Goal: Task Accomplishment & Management: Manage account settings

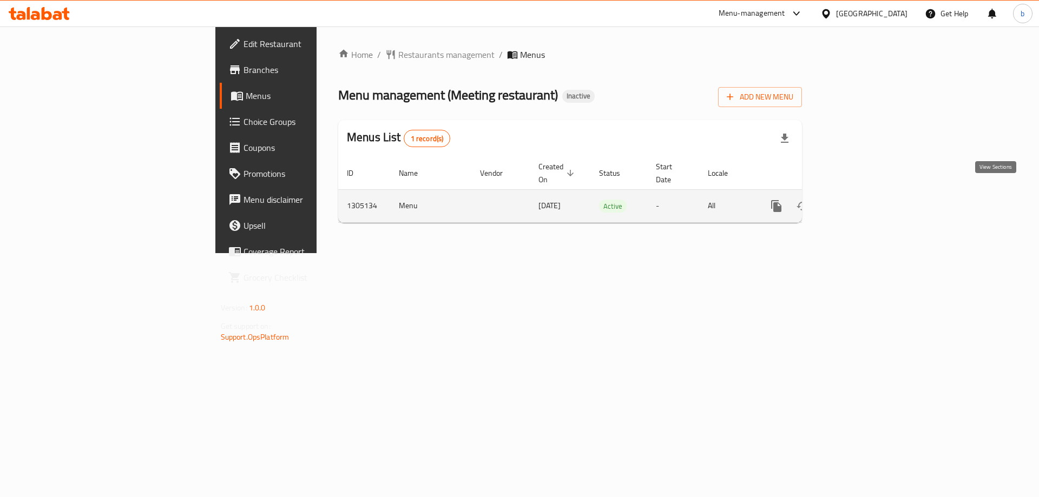
click at [860, 201] on icon "enhanced table" at bounding box center [855, 206] width 10 height 10
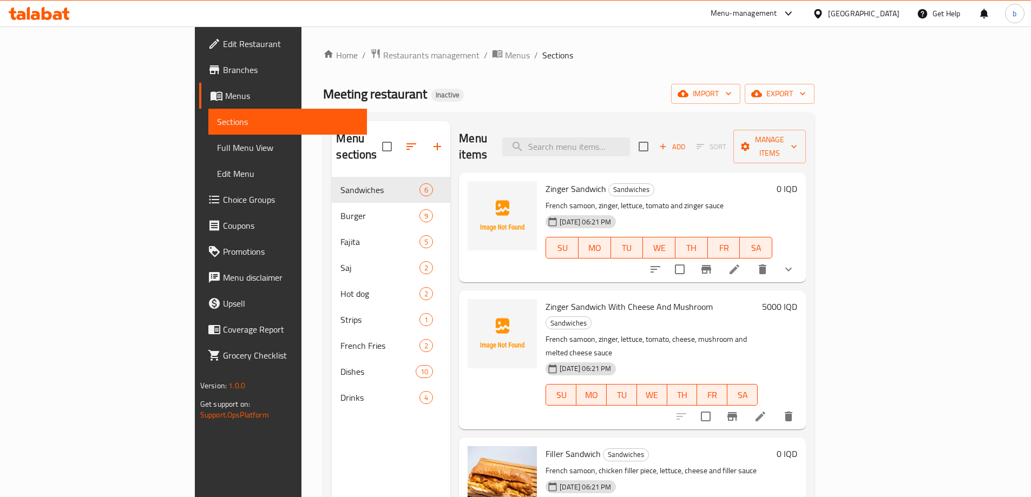
click at [217, 153] on span "Full Menu View" at bounding box center [287, 147] width 141 height 13
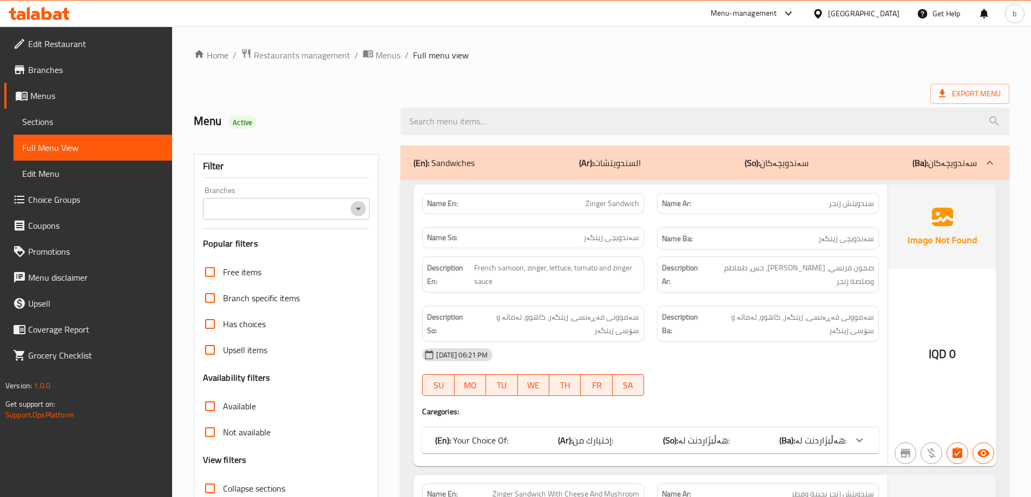
click at [358, 208] on icon "Open" at bounding box center [358, 209] width 5 height 3
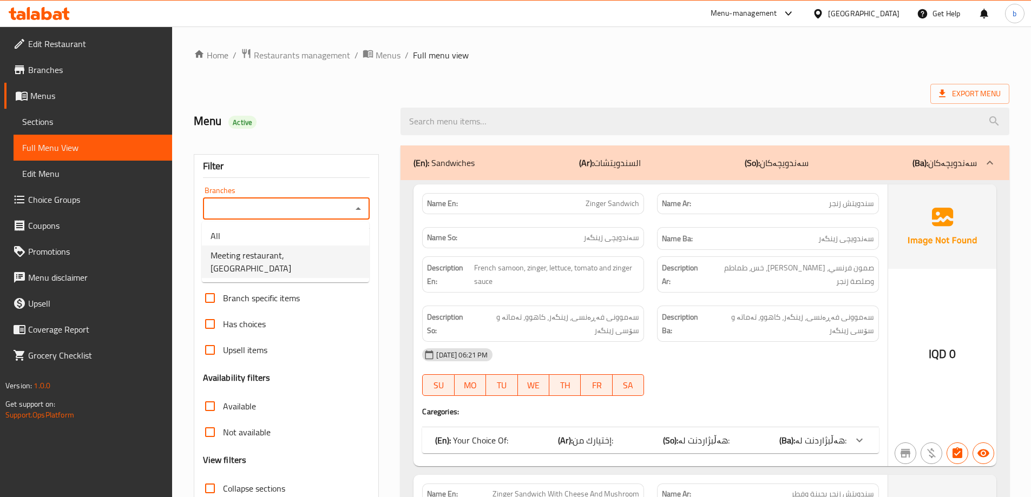
click at [287, 257] on span "Meeting restaurant, [GEOGRAPHIC_DATA]" at bounding box center [286, 262] width 150 height 26
type input "Meeting restaurant, [GEOGRAPHIC_DATA]"
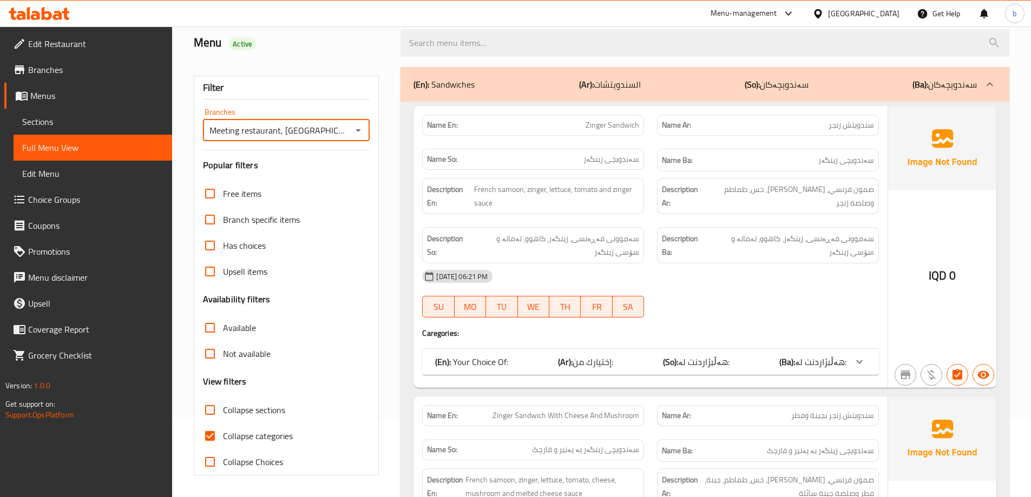
click at [211, 435] on input "Collapse categories" at bounding box center [210, 436] width 26 height 26
checkbox input "false"
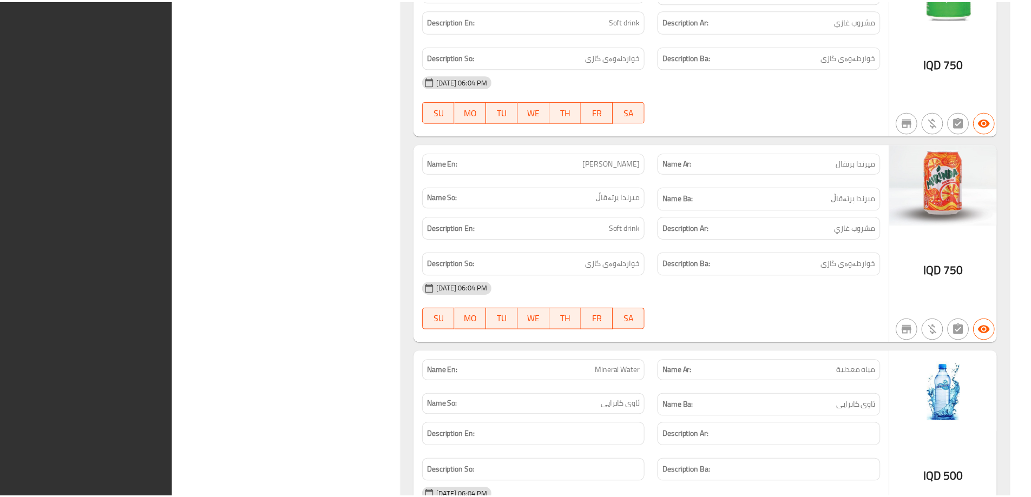
scroll to position [11327, 0]
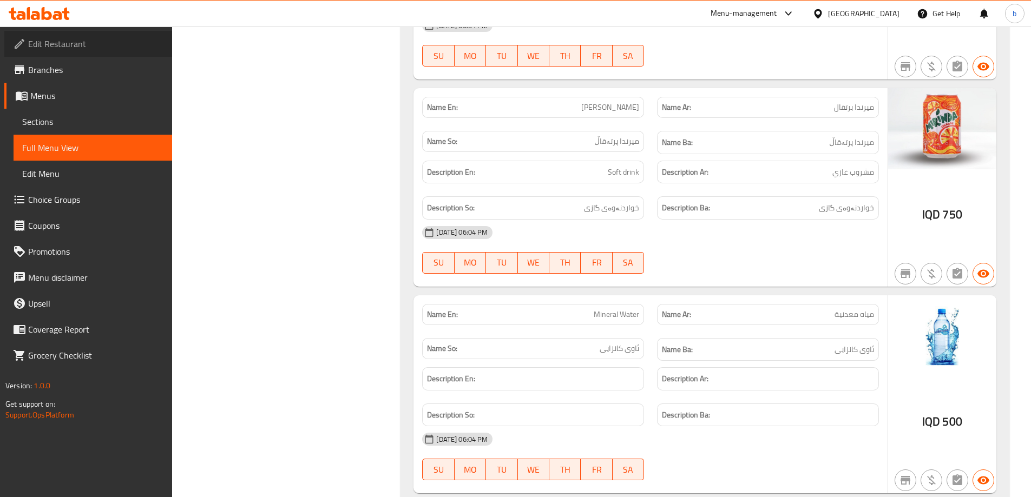
click at [67, 46] on span "Edit Restaurant" at bounding box center [95, 43] width 135 height 13
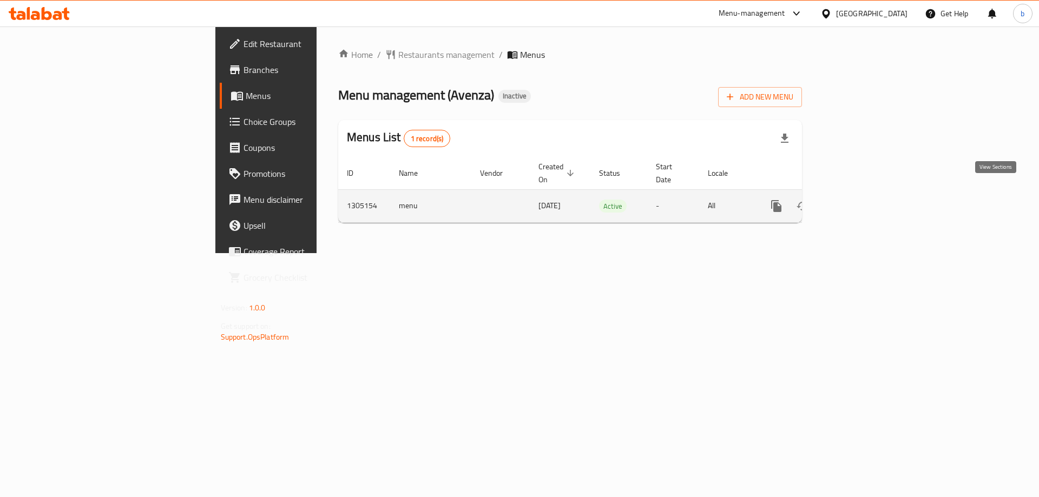
click at [868, 193] on link "enhanced table" at bounding box center [855, 206] width 26 height 26
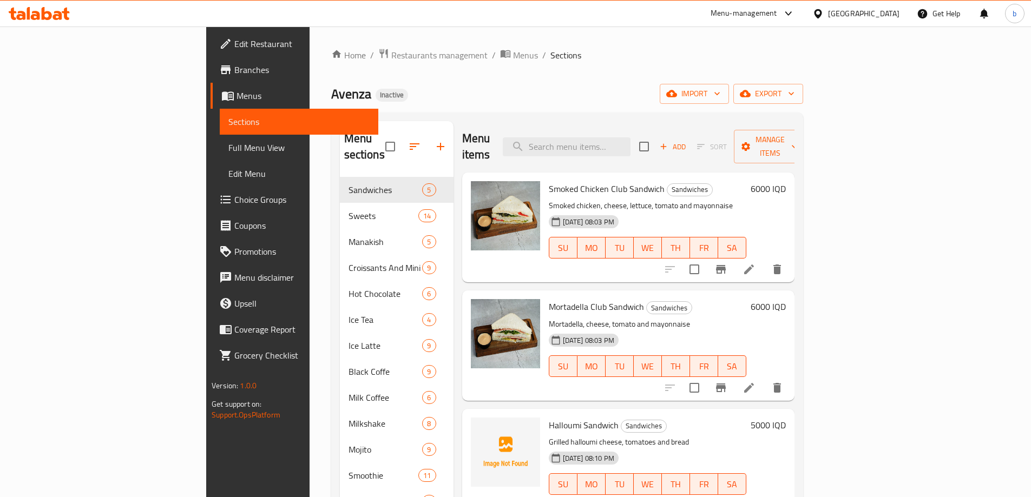
click at [228, 150] on span "Full Menu View" at bounding box center [298, 147] width 141 height 13
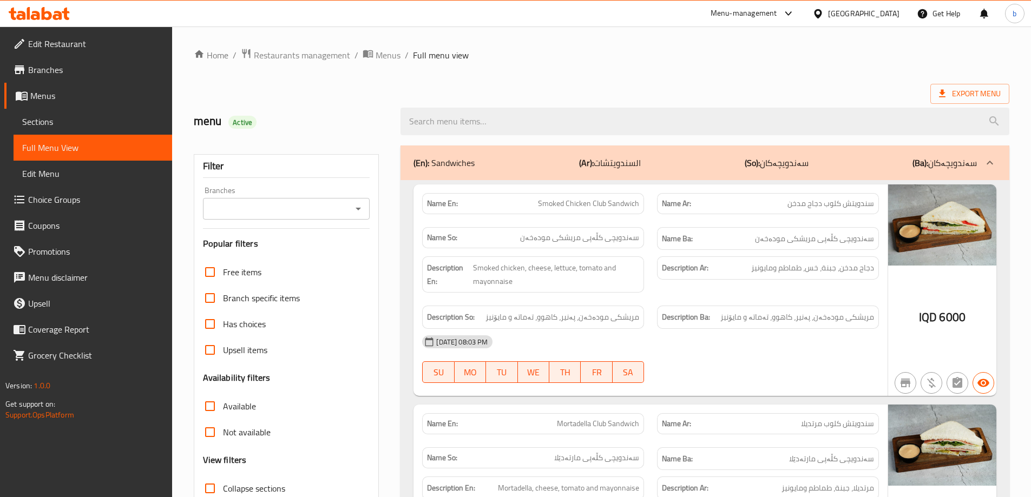
click at [362, 209] on icon "Open" at bounding box center [358, 208] width 13 height 13
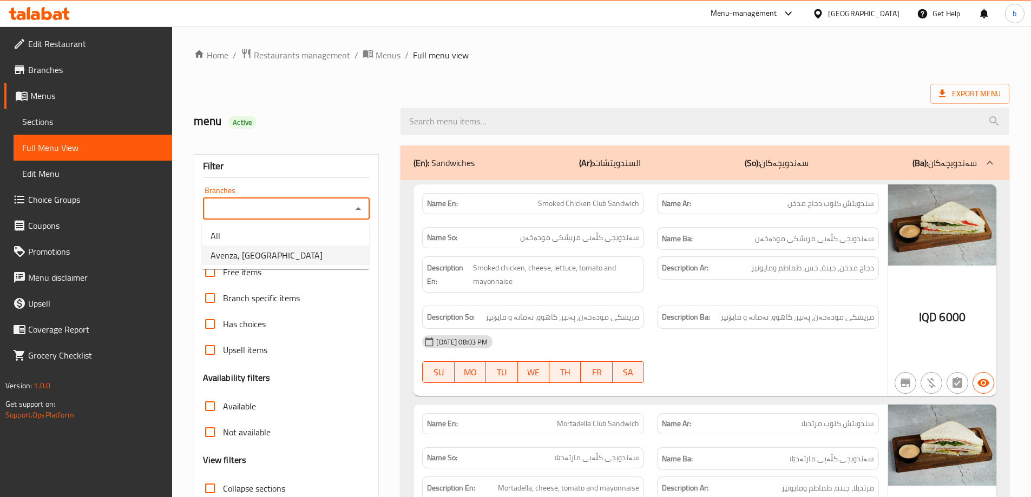
click at [257, 255] on span "Avenza, Vital City" at bounding box center [267, 255] width 112 height 13
type input "Avenza, Vital City"
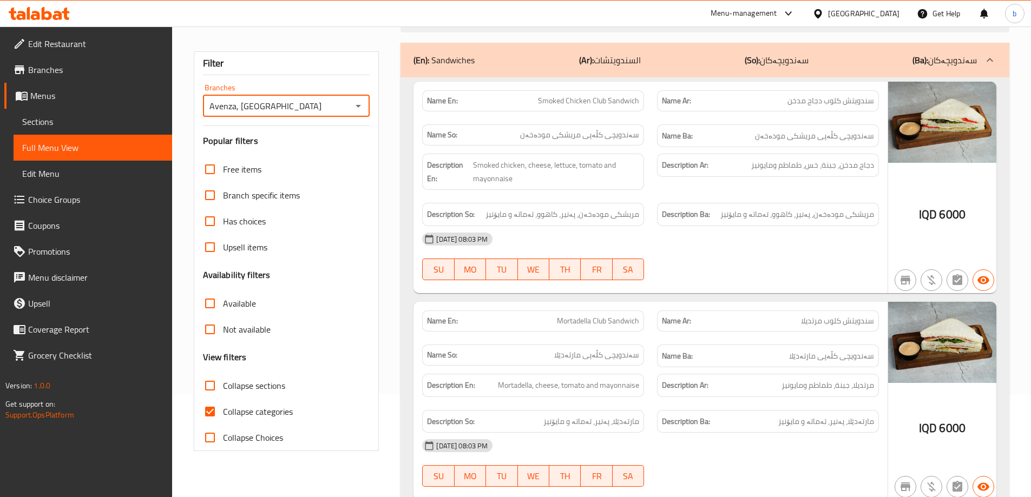
scroll to position [126, 0]
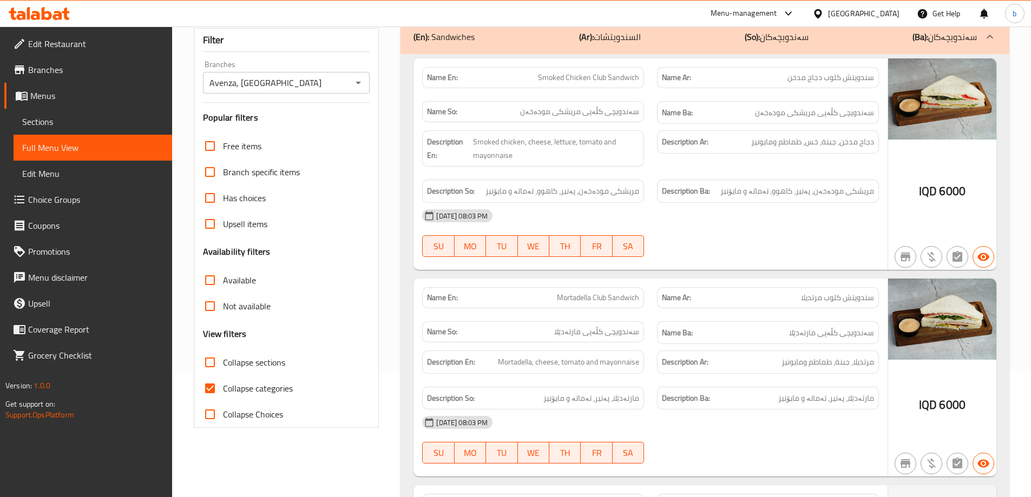
click at [709, 166] on div "Description Ar: دجاج مدخن، جبنة، خس، طماطم ومايونيز" at bounding box center [768, 148] width 235 height 49
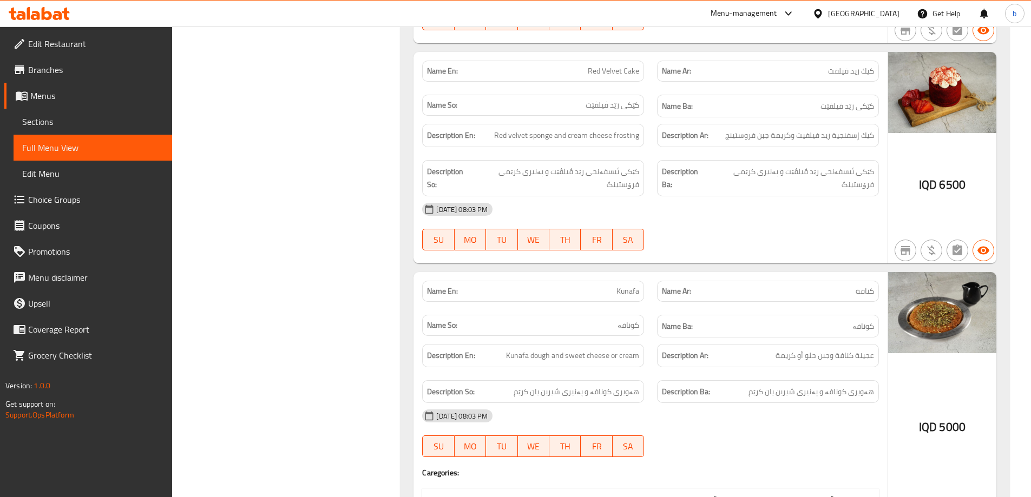
scroll to position [2147, 0]
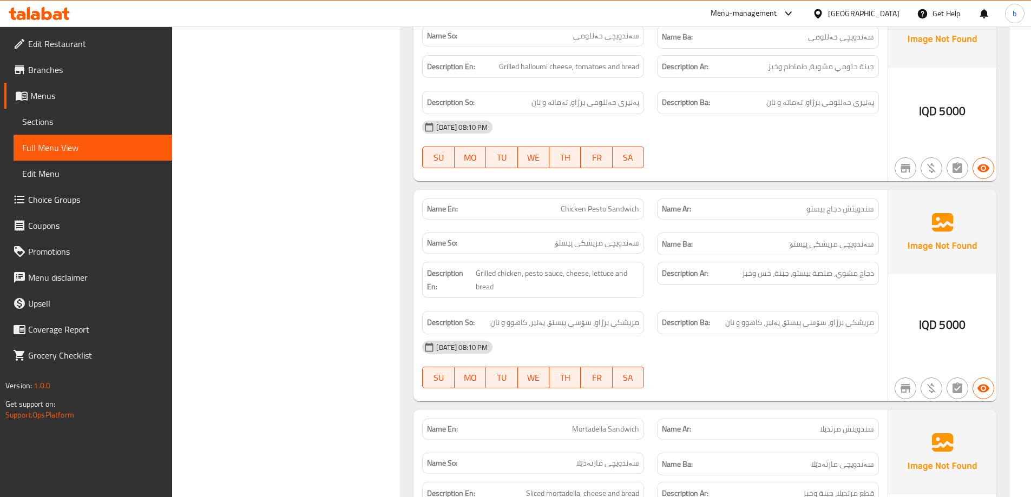
scroll to position [379, 0]
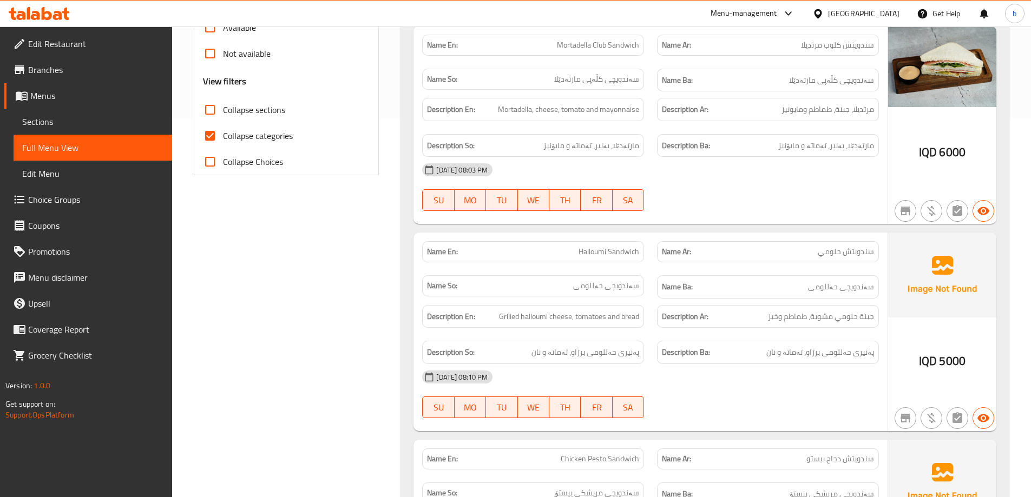
click at [201, 139] on input "Collapse categories" at bounding box center [210, 136] width 26 height 26
checkbox input "false"
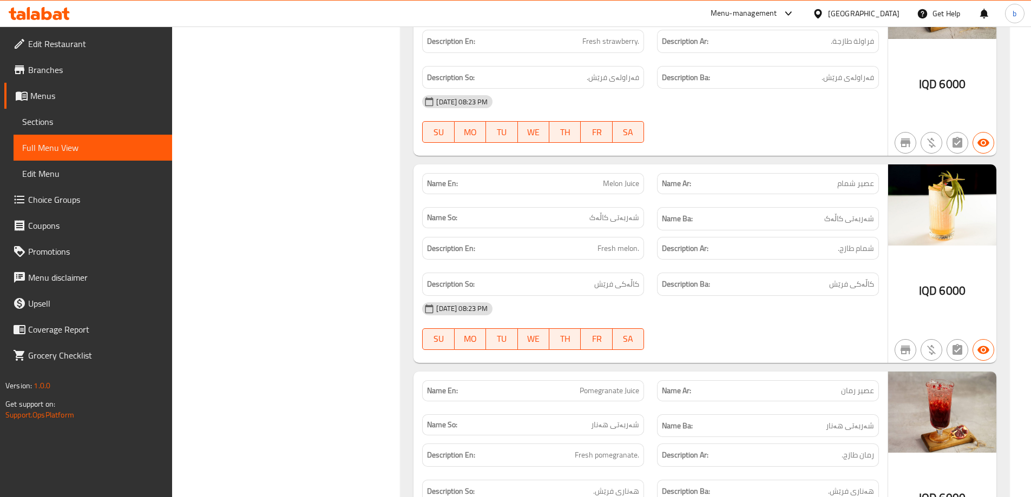
scroll to position [24054, 0]
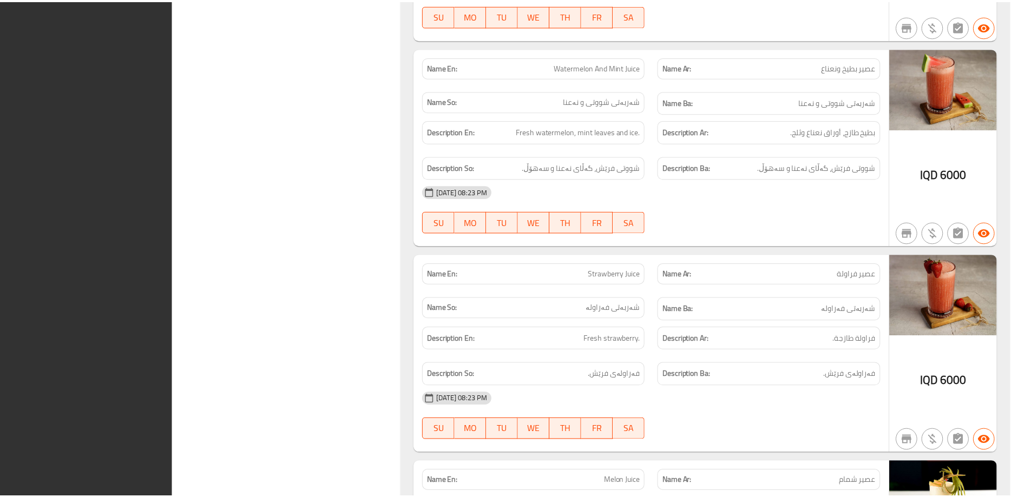
scroll to position [24028, 0]
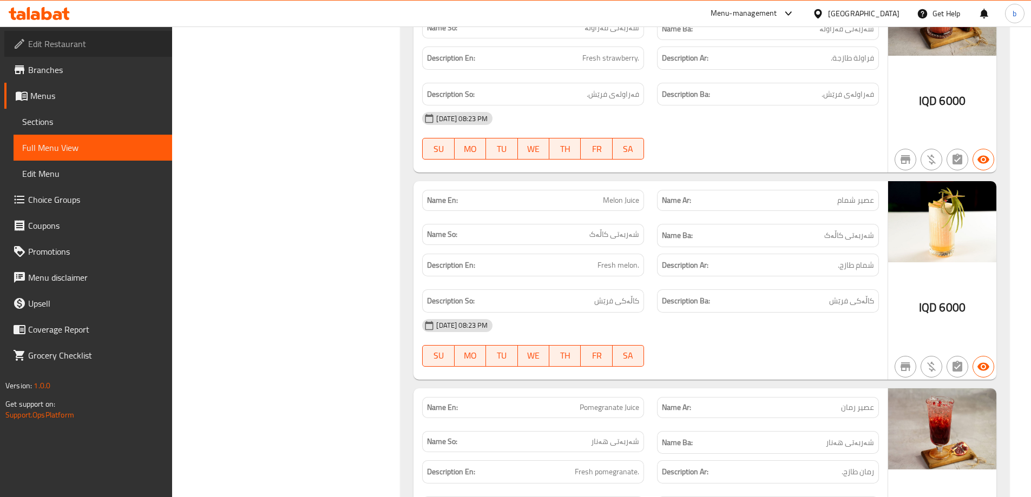
click at [81, 43] on span "Edit Restaurant" at bounding box center [95, 43] width 135 height 13
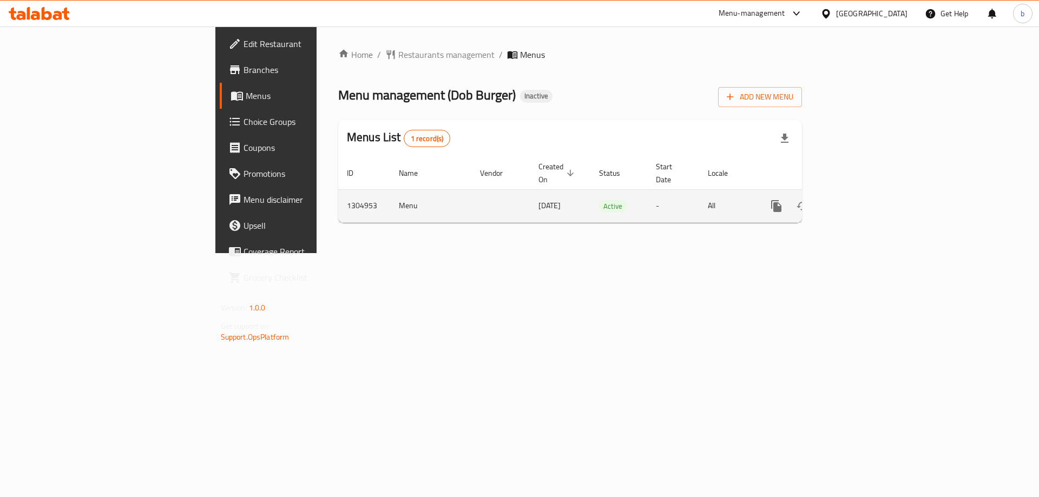
click at [868, 193] on link "enhanced table" at bounding box center [855, 206] width 26 height 26
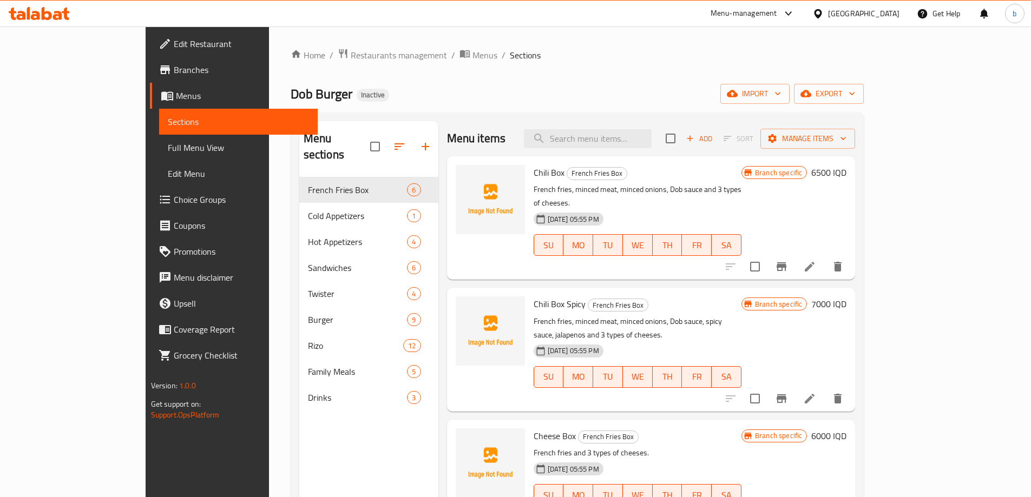
click at [168, 142] on span "Full Menu View" at bounding box center [238, 147] width 141 height 13
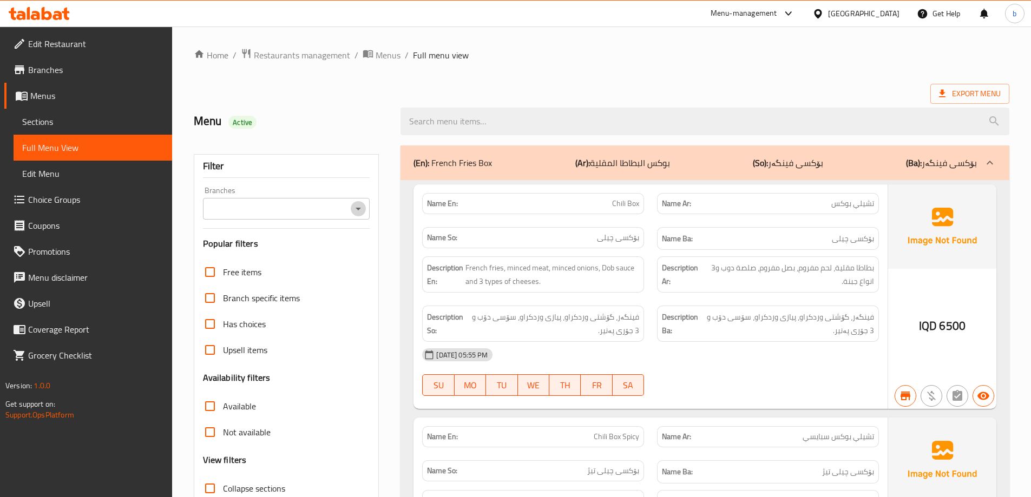
click at [359, 213] on icon "Open" at bounding box center [358, 208] width 13 height 13
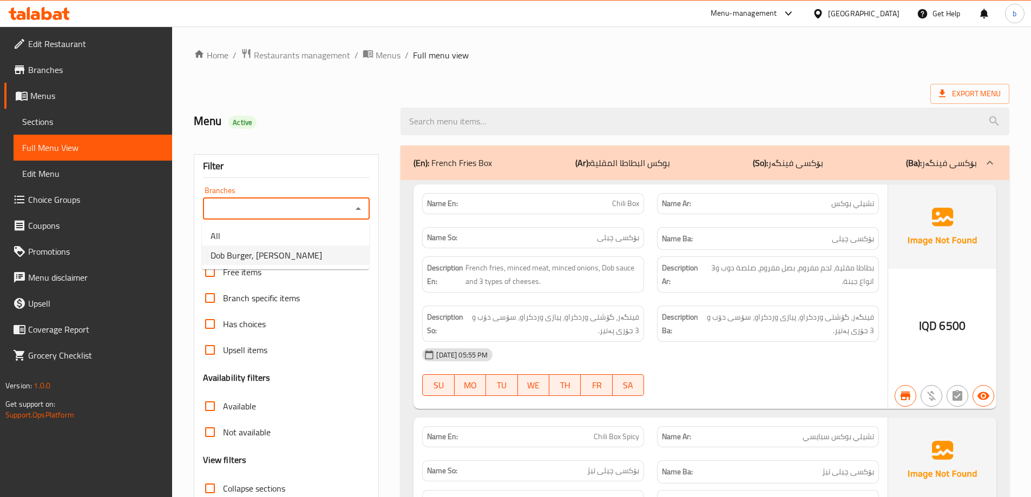
click at [291, 252] on span "Dob Burger, Kuran Ankawa" at bounding box center [267, 255] width 112 height 13
type input "Dob Burger, Kuran Ankawa"
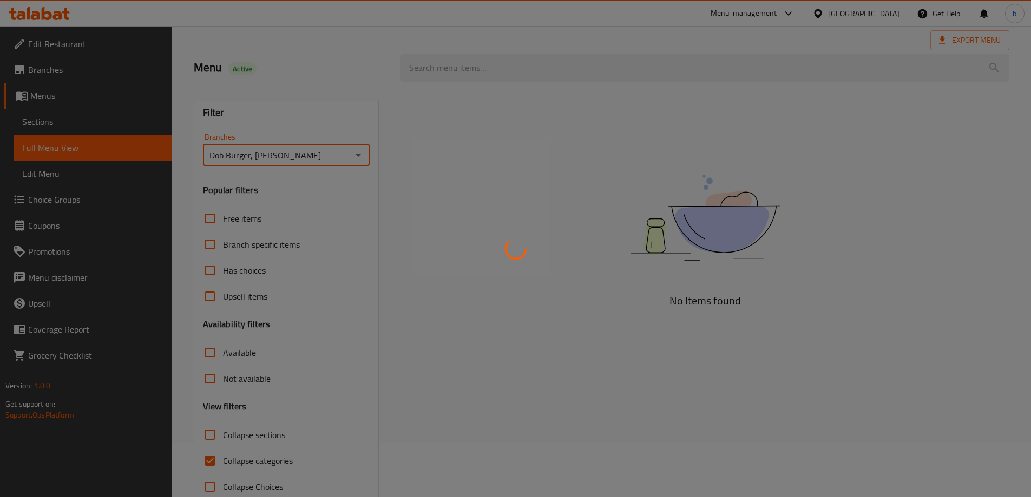
scroll to position [78, 0]
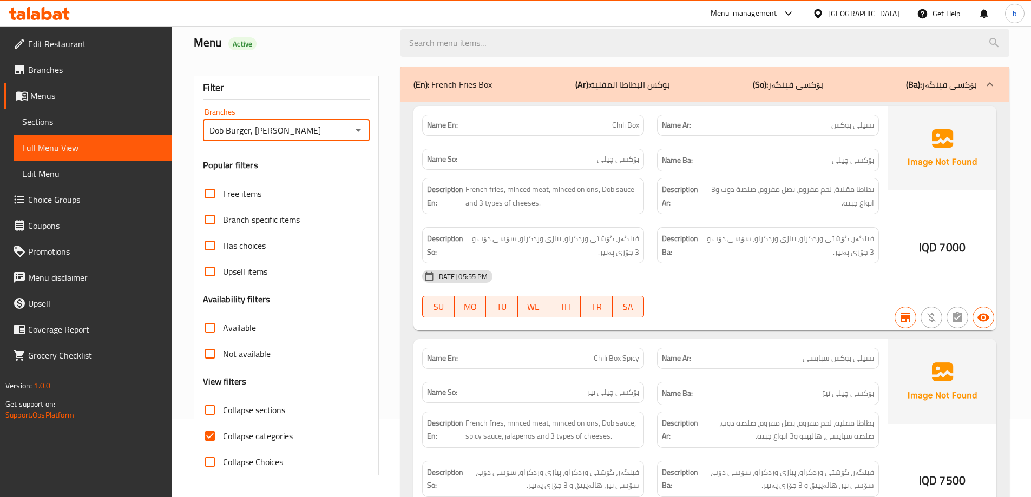
click at [211, 438] on input "Collapse categories" at bounding box center [210, 436] width 26 height 26
checkbox input "false"
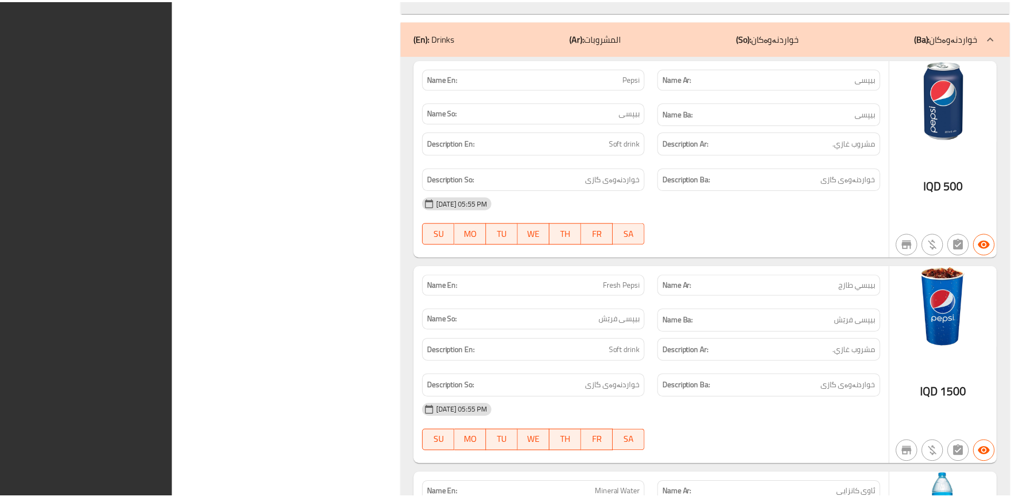
scroll to position [14907, 0]
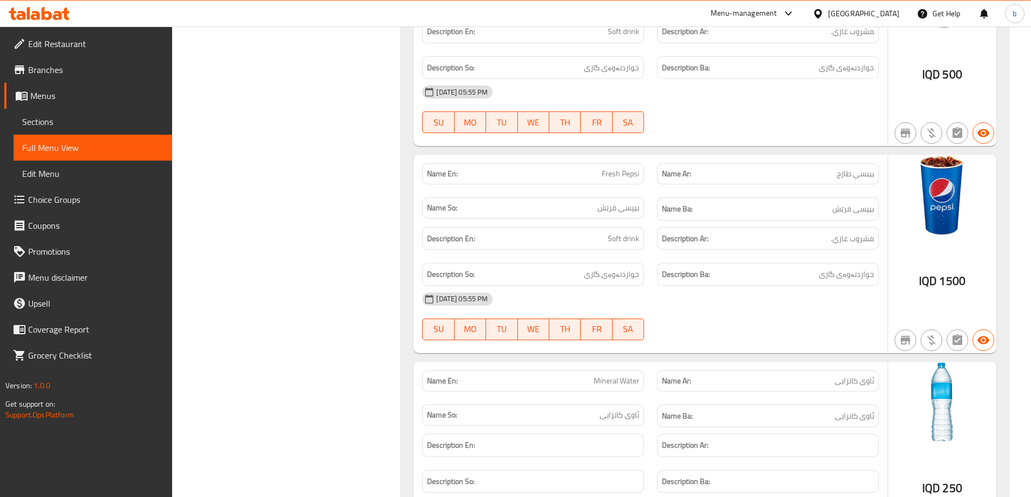
click at [48, 15] on icon at bounding box center [39, 13] width 61 height 13
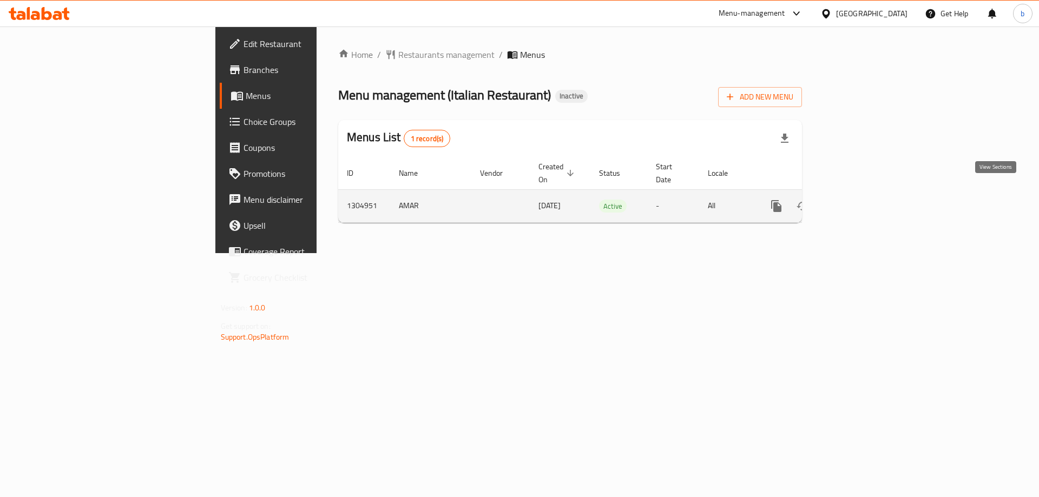
click at [860, 201] on icon "enhanced table" at bounding box center [855, 206] width 10 height 10
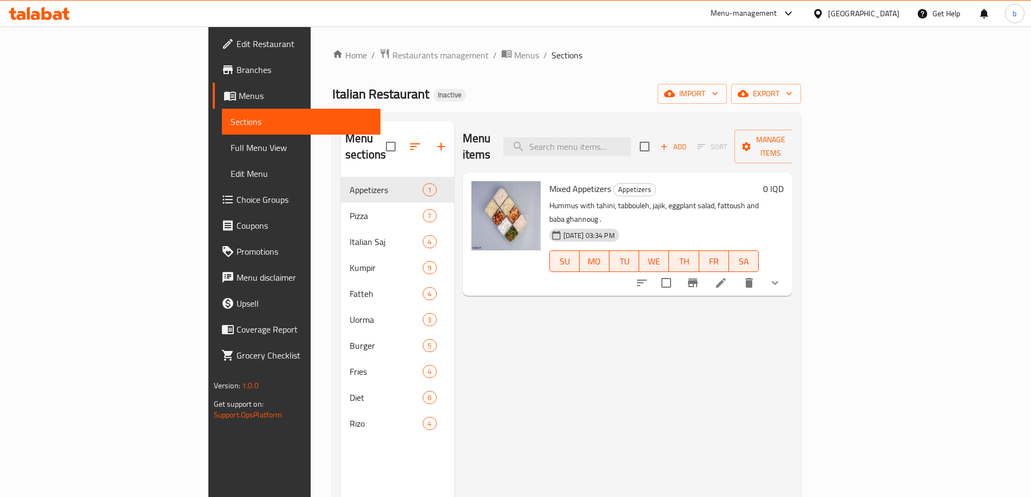
click at [231, 149] on span "Full Menu View" at bounding box center [301, 147] width 141 height 13
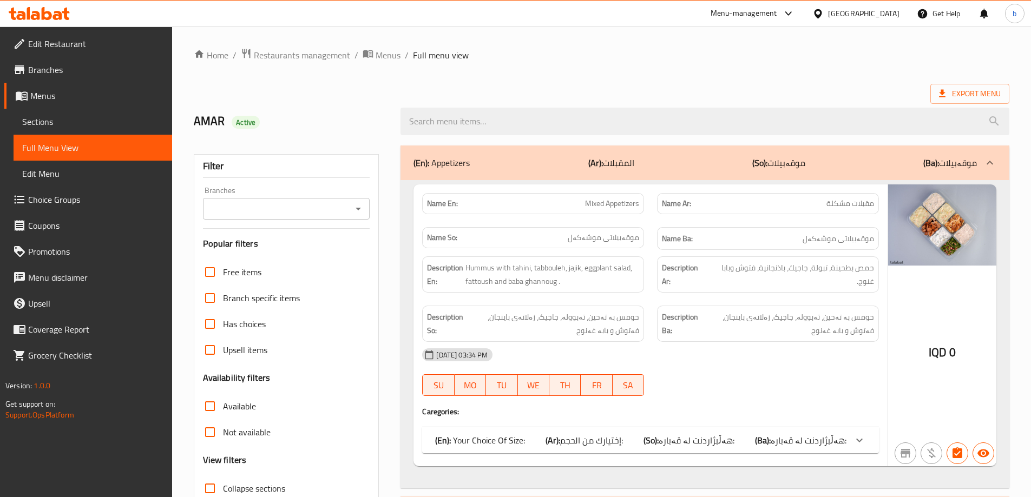
click at [331, 215] on input "Branches" at bounding box center [277, 208] width 143 height 15
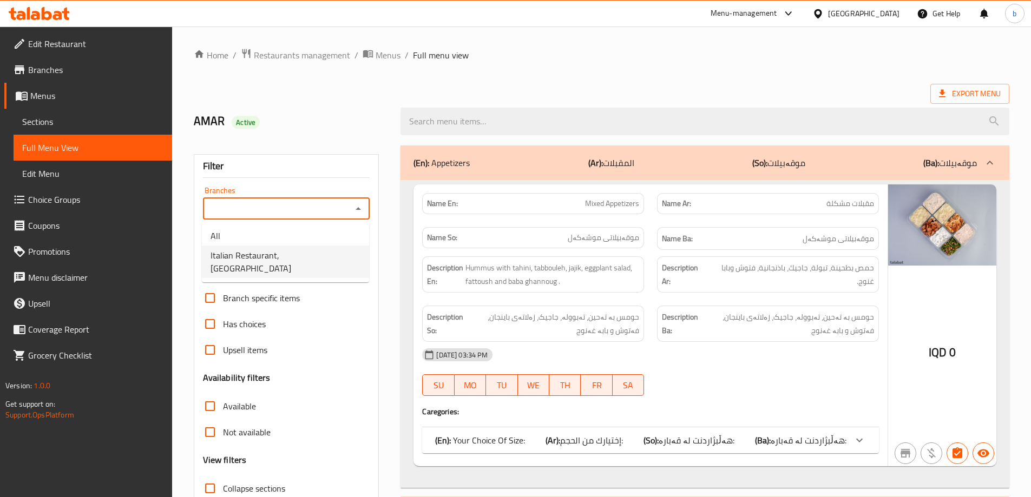
click at [278, 265] on li "Italian Restaurant, Yarmuk" at bounding box center [285, 262] width 167 height 32
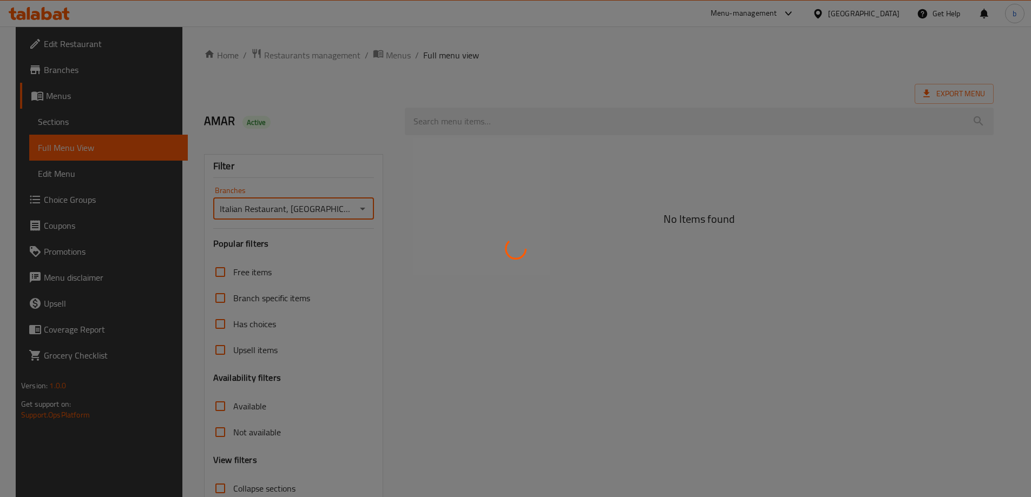
type input "Italian Restaurant, Yarmuk"
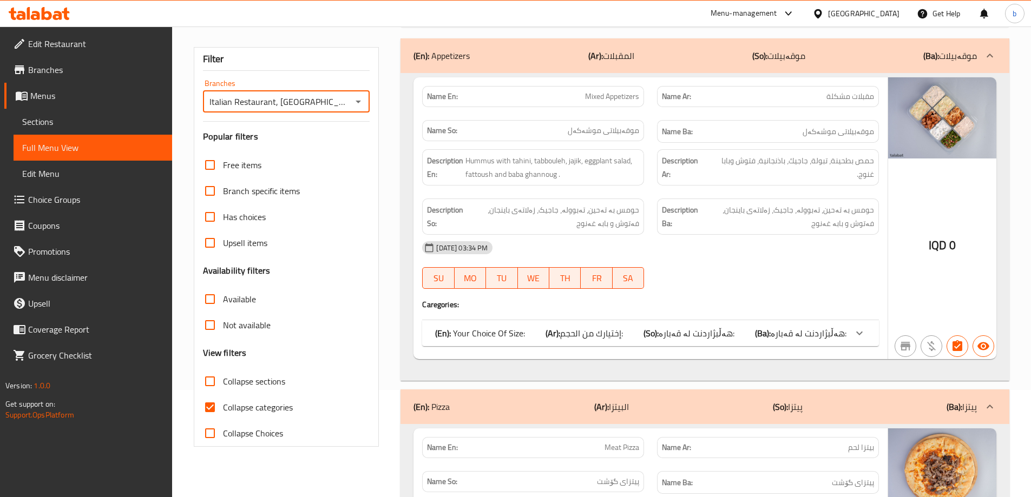
scroll to position [126, 0]
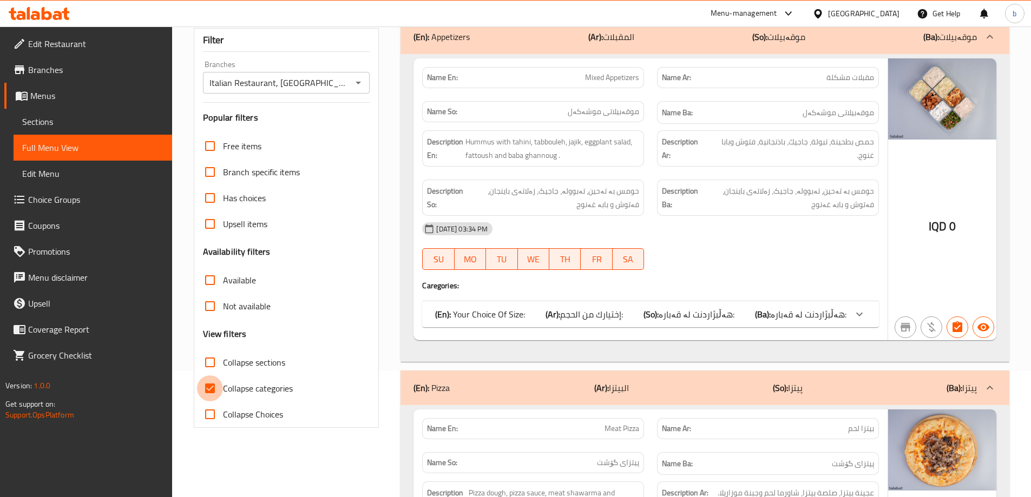
click at [215, 379] on input "Collapse categories" at bounding box center [210, 389] width 26 height 26
checkbox input "false"
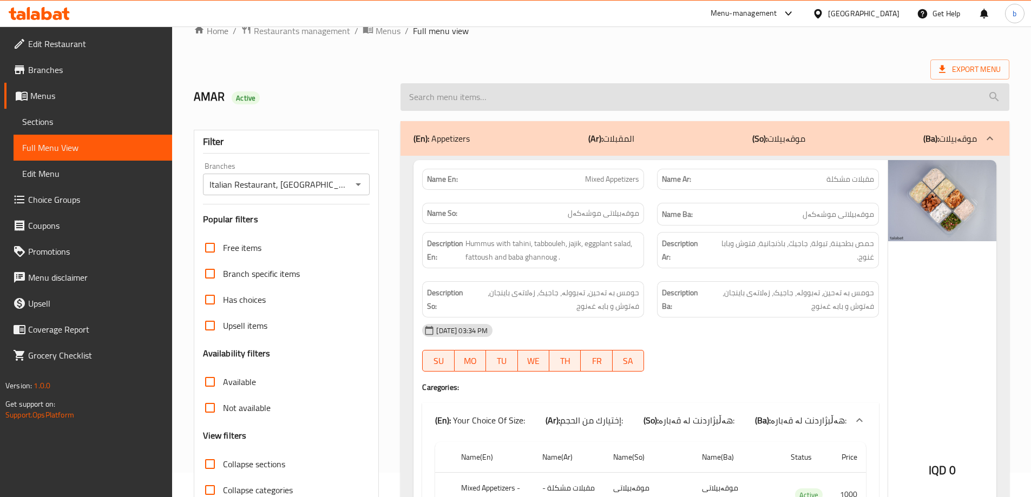
scroll to position [0, 0]
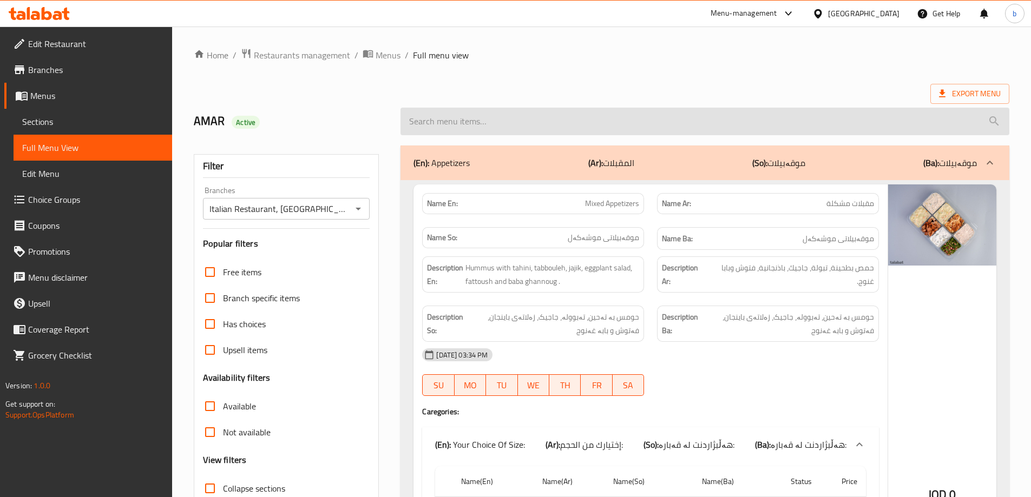
click at [598, 118] on input "search" at bounding box center [705, 122] width 609 height 28
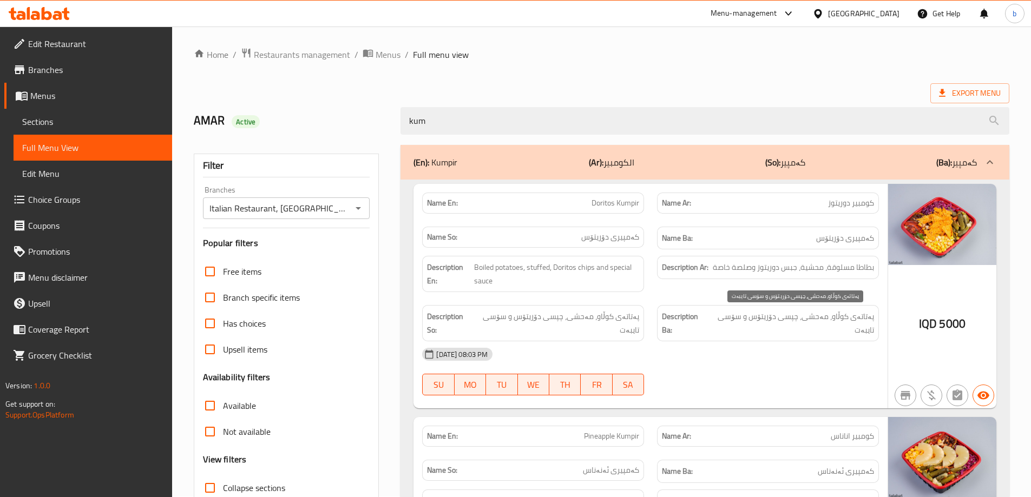
type input "kum"
